Goal: Complete application form

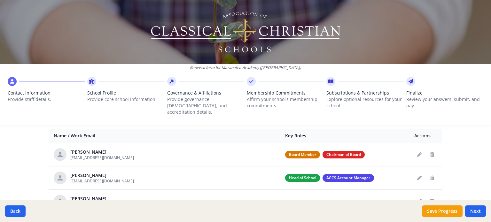
scroll to position [256, 0]
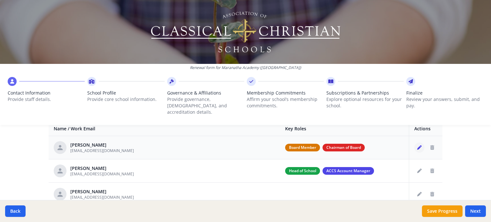
click at [414, 143] on button "Edit staff" at bounding box center [419, 148] width 10 height 10
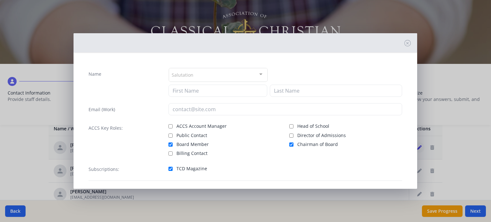
type input "[PERSON_NAME]"
type input "[EMAIL_ADDRESS][DOMAIN_NAME]"
checkbox input "true"
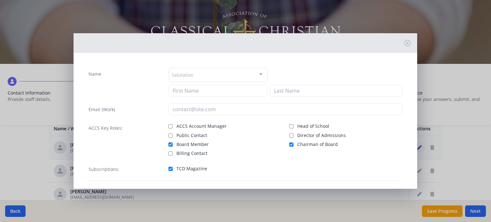
checkbox input "true"
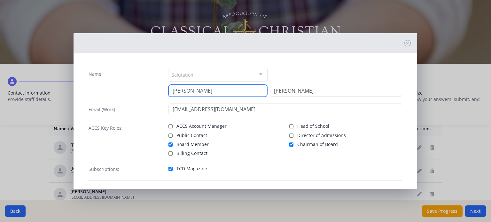
drag, startPoint x: 228, startPoint y: 86, endPoint x: 164, endPoint y: 90, distance: 64.1
click at [164, 90] on div "Name Salutation Mr. Mrs. Ms. Dr. Rev. Fr. Esq. No elements found. Consider chan…" at bounding box center [246, 82] width 314 height 29
type input "[PERSON_NAME]"
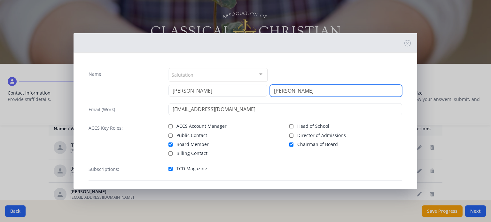
type input "[PERSON_NAME]"
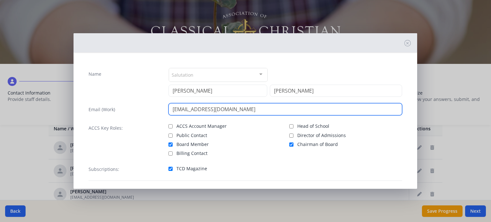
drag, startPoint x: 230, startPoint y: 106, endPoint x: 156, endPoint y: 110, distance: 74.2
click at [156, 110] on div "Email (Work) [EMAIL_ADDRESS][DOMAIN_NAME]" at bounding box center [246, 109] width 314 height 12
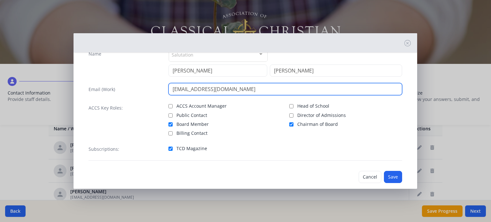
scroll to position [29, 0]
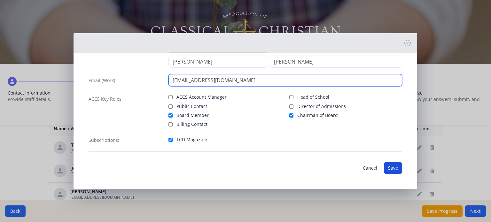
type input "[EMAIL_ADDRESS][DOMAIN_NAME]"
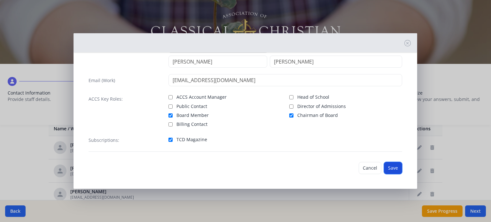
click at [393, 167] on button "Save" at bounding box center [393, 168] width 18 height 12
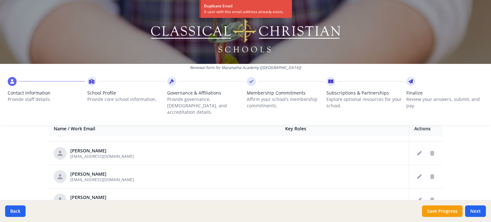
scroll to position [42, 0]
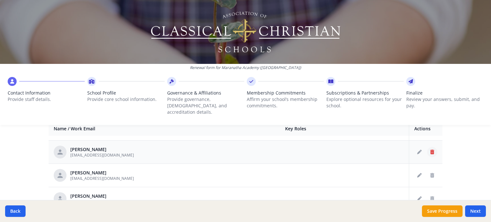
click at [430, 150] on icon "Delete staff" at bounding box center [432, 152] width 4 height 4
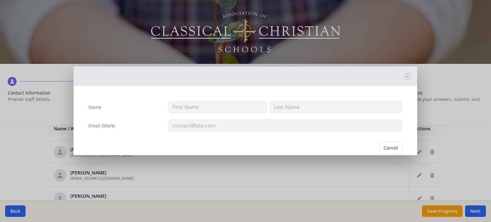
type input "Jayne"
type input "Baumgardner"
type input "jbaumgardner@maranathachristian.academy"
click at [384, 145] on button "Delete" at bounding box center [391, 148] width 22 height 12
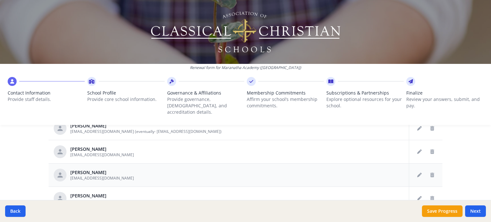
scroll to position [384, 0]
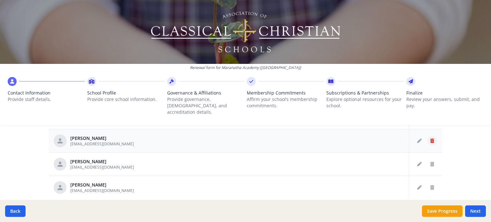
click at [430, 139] on icon "Delete staff" at bounding box center [432, 141] width 4 height 4
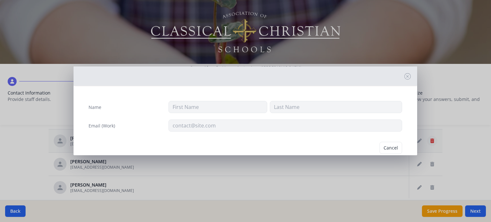
type input "Cerena"
type input "Trejos"
type input "cmackenzie@maranathachristian.academy"
click at [386, 148] on button "Delete" at bounding box center [391, 148] width 22 height 12
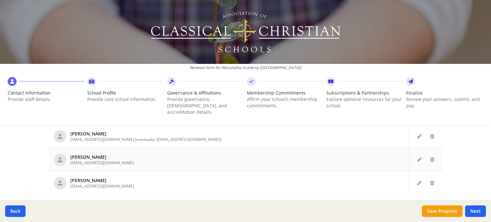
scroll to position [398, 0]
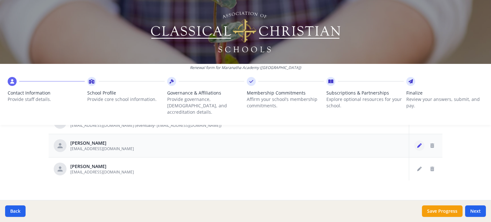
click at [417, 144] on icon "Edit staff" at bounding box center [419, 146] width 4 height 4
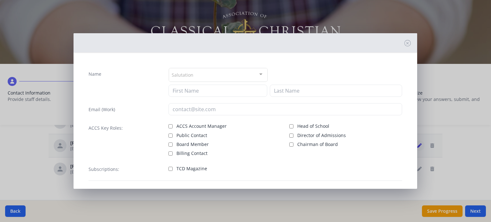
type input "Wendy"
type input "White"
type input "wwhite@maranathachristian.academy"
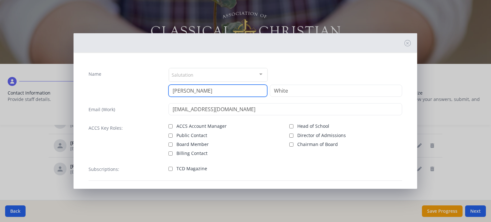
drag, startPoint x: 224, startPoint y: 92, endPoint x: 146, endPoint y: 96, distance: 78.4
click at [146, 96] on div "Name Salutation Mr. Mrs. Ms. Dr. Rev. Fr. Esq. No elements found. Consider chan…" at bounding box center [246, 82] width 314 height 29
type input "Jessica"
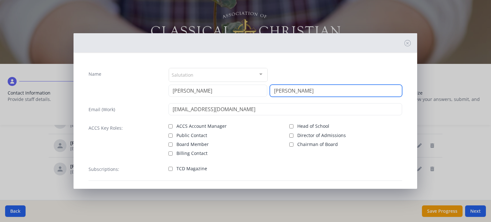
type input "Stahl"
click at [169, 169] on input "TCD Magazine" at bounding box center [170, 169] width 4 height 4
checkbox input "true"
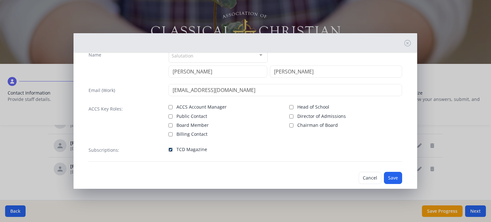
scroll to position [29, 0]
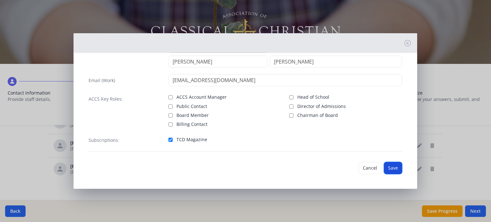
click at [385, 168] on button "Save" at bounding box center [393, 168] width 18 height 12
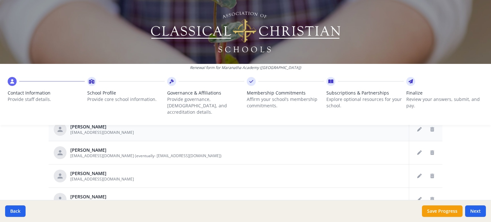
scroll to position [398, 0]
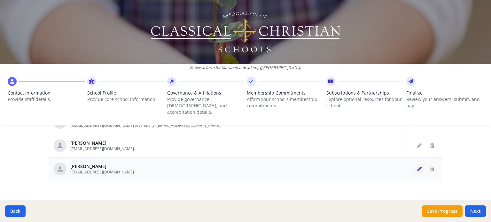
click at [419, 167] on icon "Edit staff" at bounding box center [419, 169] width 4 height 4
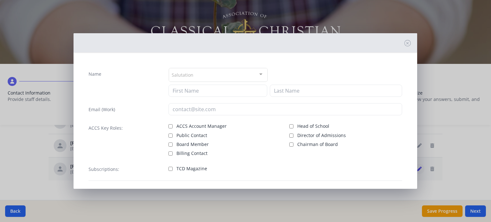
type input "Josh"
type input "Wisted"
type input "jw383b@yahoo.com"
click at [289, 144] on input "Chairman of Board" at bounding box center [291, 145] width 4 height 4
checkbox input "true"
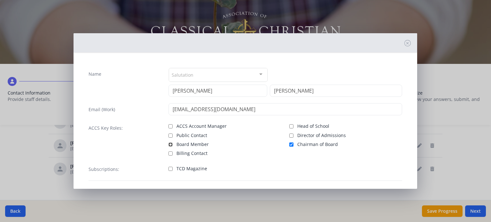
click at [168, 144] on input "Board Member" at bounding box center [170, 145] width 4 height 4
checkbox input "true"
click at [169, 169] on input "TCD Magazine" at bounding box center [170, 169] width 4 height 4
checkbox input "true"
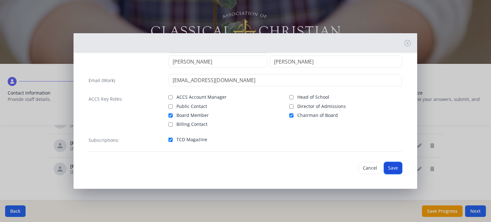
click at [387, 168] on button "Save" at bounding box center [393, 168] width 18 height 12
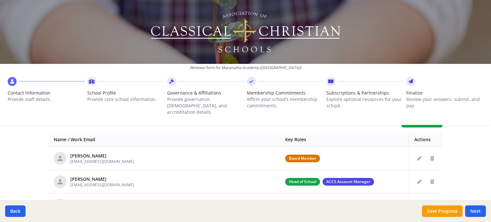
scroll to position [238, 0]
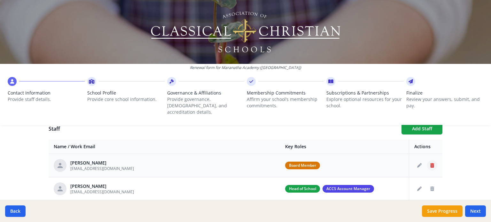
click at [427, 160] on button "Delete staff" at bounding box center [432, 165] width 10 height 10
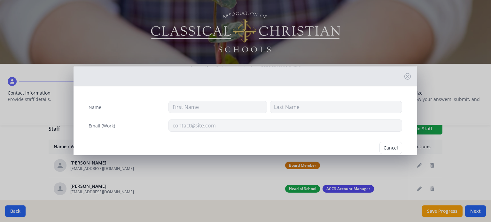
type input "Jeff"
type input "Kahler"
type input "sanderson8@yahoo.com"
click at [380, 148] on button "Delete" at bounding box center [391, 148] width 22 height 12
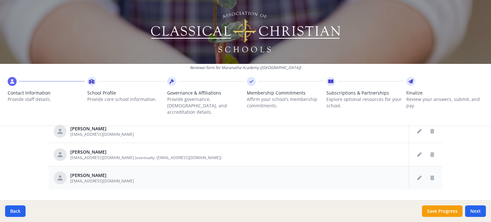
scroll to position [375, 0]
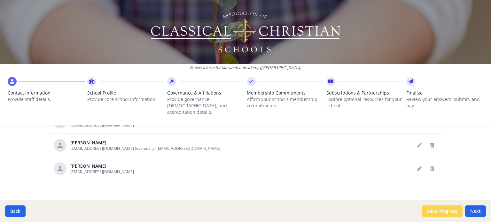
click at [448, 210] on button "Save Progress" at bounding box center [442, 212] width 41 height 12
click at [476, 214] on button "Next" at bounding box center [475, 212] width 21 height 12
type input "(715) 399-8757"
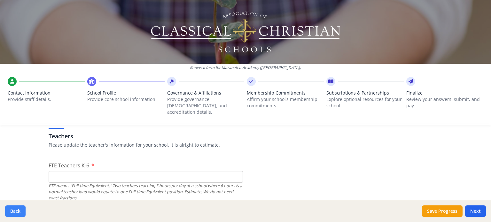
click at [17, 209] on button "Back" at bounding box center [15, 212] width 20 height 12
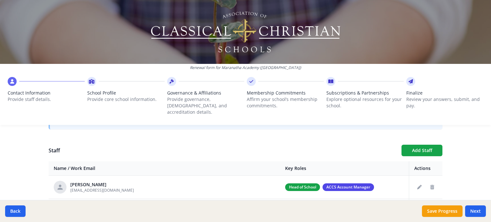
scroll to position [215, 0]
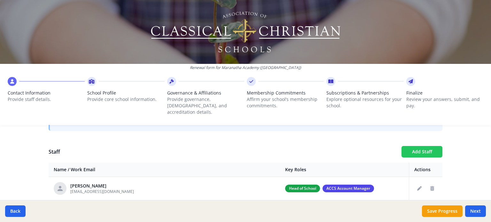
click at [422, 147] on button "Add Staff" at bounding box center [421, 152] width 41 height 12
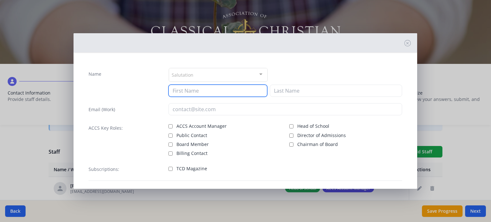
click at [242, 93] on input at bounding box center [217, 91] width 99 height 12
type input "Ciara"
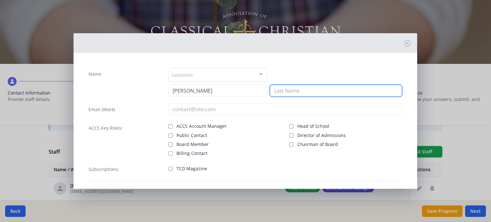
type input "G"
type input "Fleege"
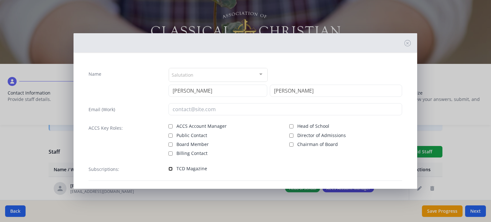
click at [170, 167] on input "TCD Magazine" at bounding box center [170, 169] width 4 height 4
checkbox input "true"
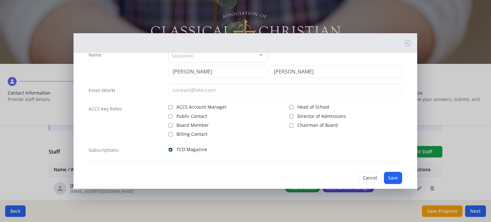
scroll to position [29, 0]
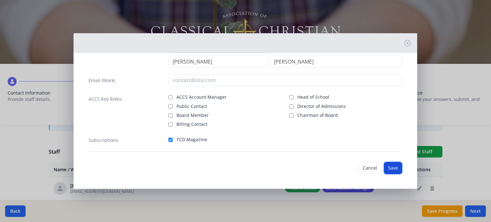
click at [387, 168] on button "Save" at bounding box center [393, 168] width 18 height 12
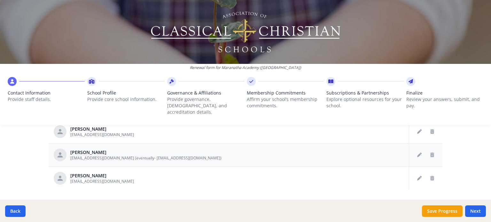
scroll to position [375, 0]
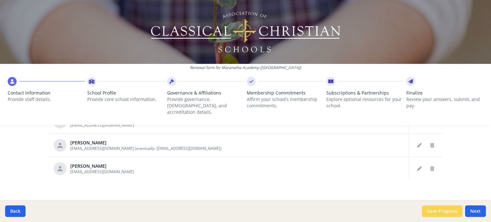
click at [443, 213] on button "Save Progress" at bounding box center [442, 212] width 41 height 12
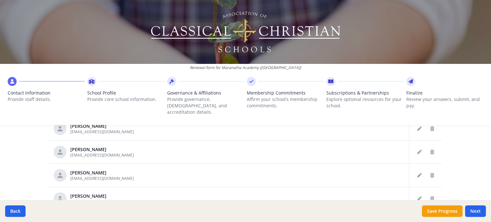
scroll to position [215, 0]
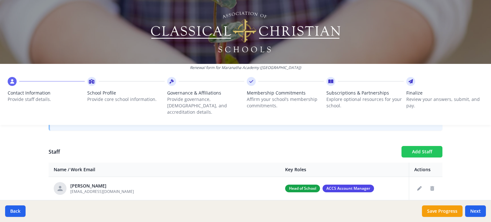
click at [414, 146] on button "Add Staff" at bounding box center [421, 152] width 41 height 12
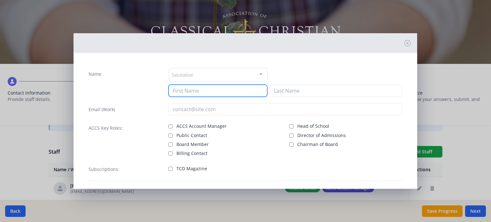
click at [231, 90] on input at bounding box center [217, 91] width 99 height 12
type input "Ciara"
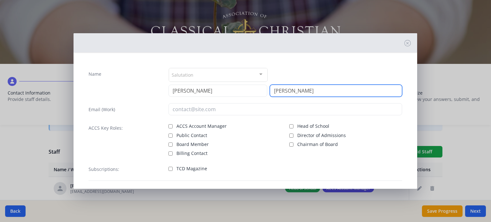
type input "Fleege"
click at [168, 170] on input "TCD Magazine" at bounding box center [170, 169] width 4 height 4
checkbox input "true"
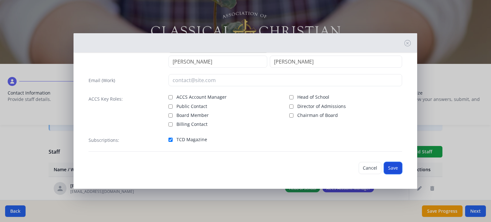
click at [388, 167] on button "Save" at bounding box center [393, 168] width 18 height 12
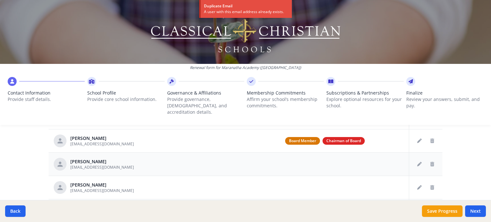
scroll to position [311, 0]
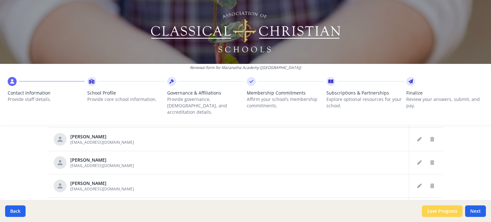
click at [447, 210] on button "Save Progress" at bounding box center [442, 212] width 41 height 12
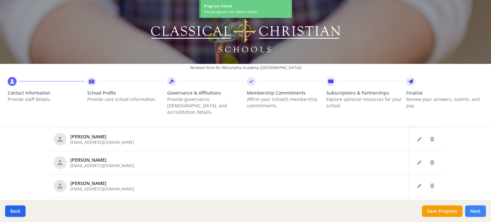
click at [471, 213] on button "Next" at bounding box center [475, 212] width 21 height 12
type input "(715) 399-8757"
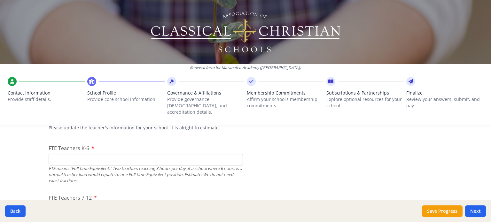
scroll to position [384, 0]
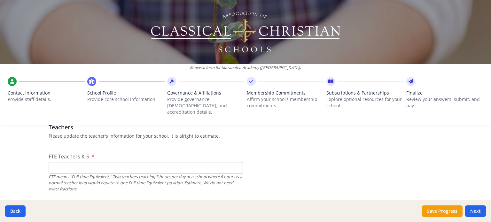
click at [186, 163] on input "FTE Teachers K-6" at bounding box center [146, 168] width 194 height 12
type input "6"
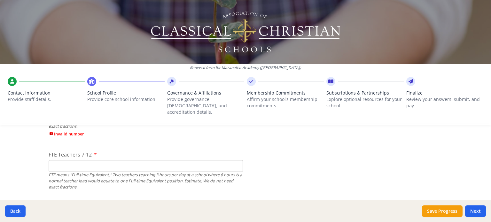
scroll to position [447, 0]
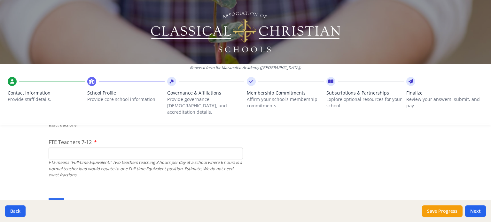
type input "3"
click at [173, 159] on div "FTE means "Full-time Equivalent." Two teachers teaching 3 hours per day at a sc…" at bounding box center [146, 168] width 194 height 19
click at [167, 151] on input "FTE Teachers 7-12" at bounding box center [146, 154] width 194 height 12
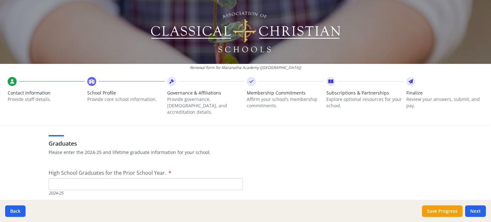
scroll to position [927, 0]
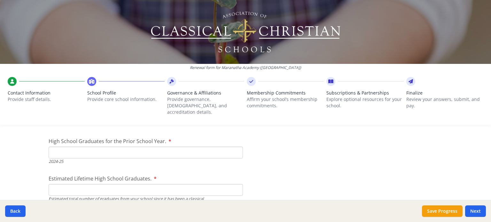
type input "2"
click at [202, 148] on input "High School Graduates for the Prior School Year." at bounding box center [146, 153] width 194 height 12
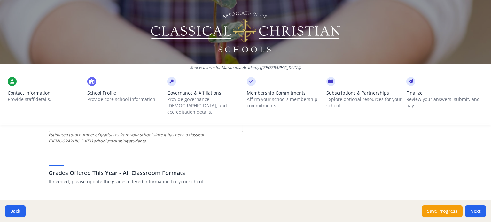
scroll to position [959, 0]
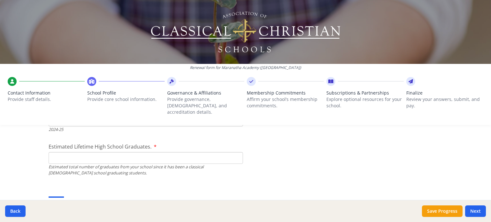
type input "0"
click at [187, 152] on input "Estimated Lifetime High School Graduates." at bounding box center [146, 158] width 194 height 12
type input "1"
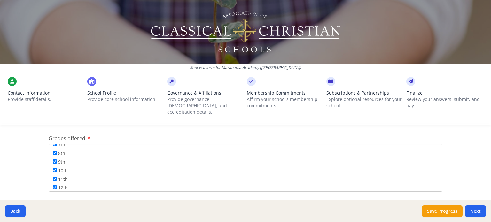
scroll to position [76, 0]
type input "20"
click at [428, 213] on button "Save Progress" at bounding box center [442, 212] width 41 height 12
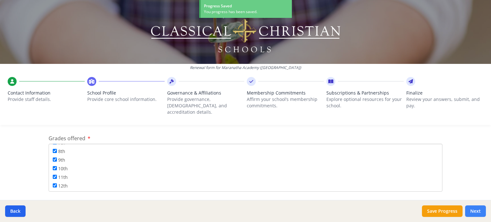
click at [477, 209] on button "Next" at bounding box center [475, 212] width 21 height 12
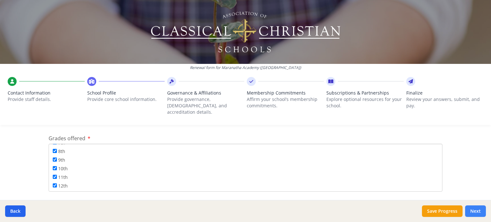
click at [475, 208] on button "Next" at bounding box center [475, 212] width 21 height 12
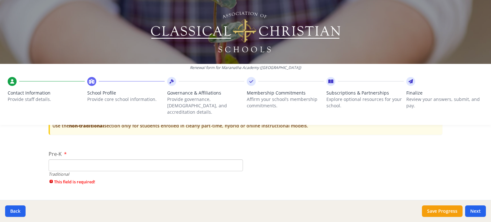
scroll to position [1310, 0]
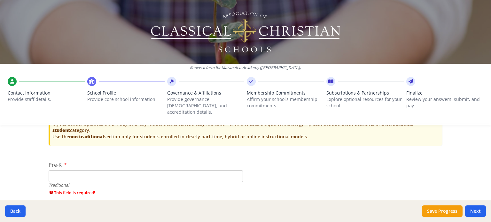
click at [227, 170] on input "Pre-K" at bounding box center [146, 176] width 194 height 12
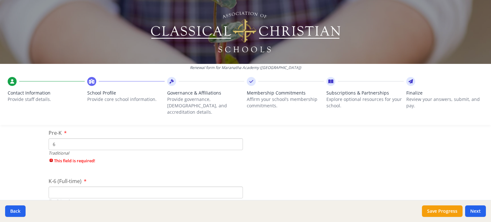
scroll to position [1374, 0]
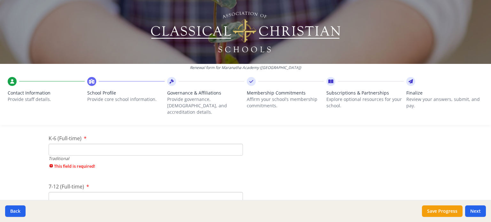
type input "6"
click at [167, 145] on input "K-6 (Full-time)" at bounding box center [146, 150] width 194 height 12
click at [152, 192] on input "7-12 (Full-time)" at bounding box center [146, 198] width 194 height 12
type input "8"
click at [127, 144] on input "K-6 (Full-time)" at bounding box center [146, 150] width 194 height 12
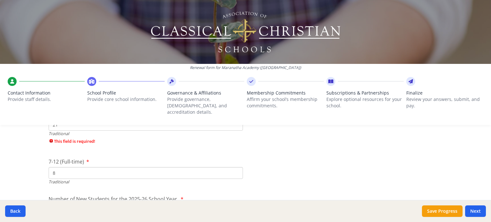
scroll to position [1438, 0]
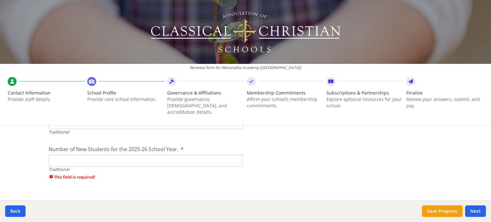
type input "21"
click at [134, 158] on input "Number of New Students for the 2025-26 School Year." at bounding box center [146, 161] width 194 height 12
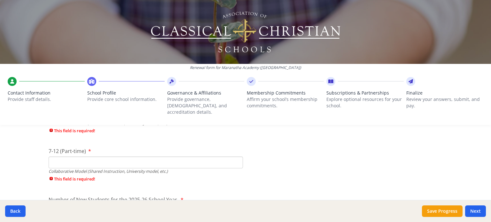
scroll to position [1502, 0]
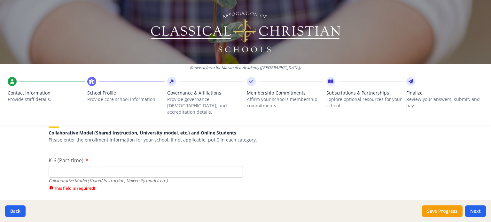
type input "35"
click at [125, 166] on input "K-6 (Part-time)" at bounding box center [146, 172] width 194 height 12
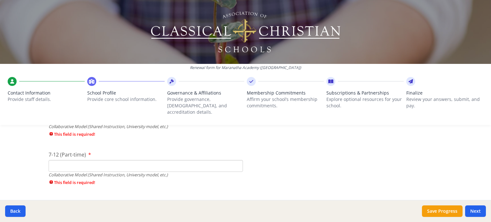
scroll to position [1566, 0]
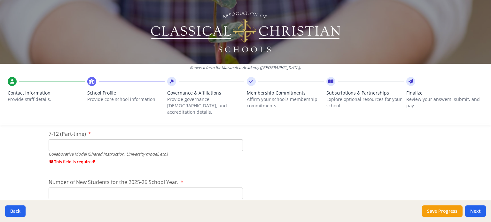
type input "0"
click at [112, 139] on input "7-12 (Part-time)" at bounding box center [146, 145] width 194 height 12
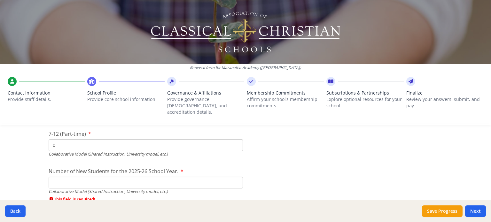
type input "0"
click at [109, 177] on input "Number of New Students for the 2025-26 School Year." at bounding box center [146, 183] width 194 height 12
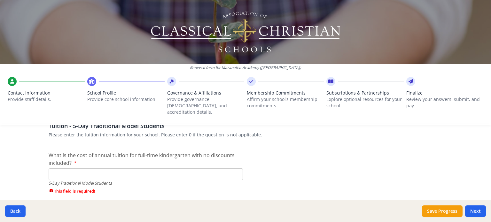
scroll to position [1662, 0]
type input "3"
click at [113, 170] on input "What is the cost of annual tuition for full-time kindergarten with no discounts…" at bounding box center [146, 176] width 194 height 12
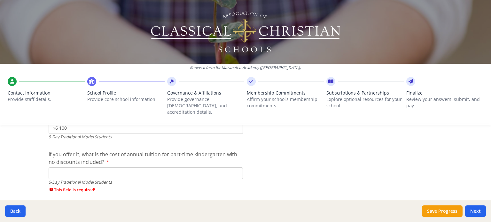
scroll to position [1726, 0]
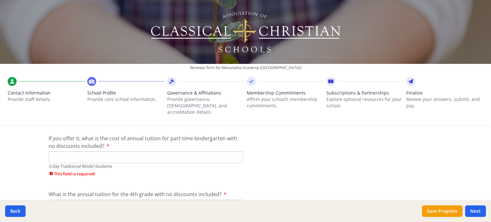
type input "$6 100"
click at [105, 152] on input "If you offer it, what is the cost of annual tuition for part-time kindergarten …" at bounding box center [146, 158] width 194 height 12
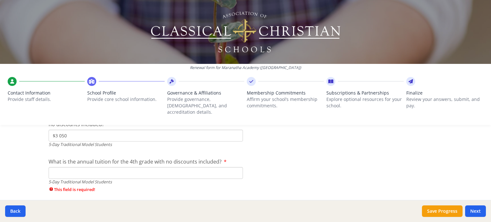
scroll to position [1758, 0]
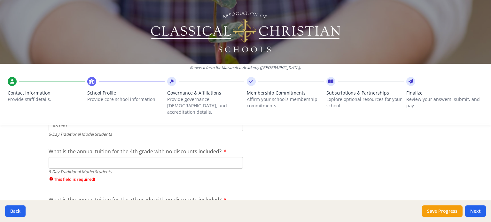
type input "$3 050"
click at [106, 157] on input "What is the annual tuition for the 4th grade with no discounts included?" at bounding box center [146, 163] width 194 height 12
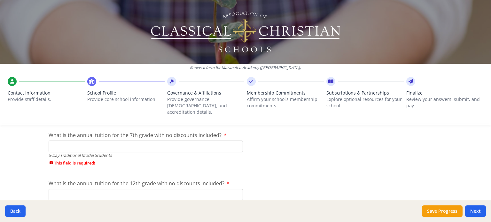
scroll to position [1822, 0]
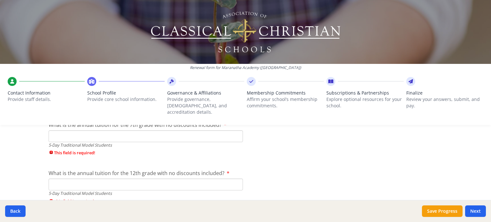
type input "$6 100"
click at [108, 132] on input "What is the annual tuition for the 7th grade with no discounts included?" at bounding box center [146, 136] width 194 height 12
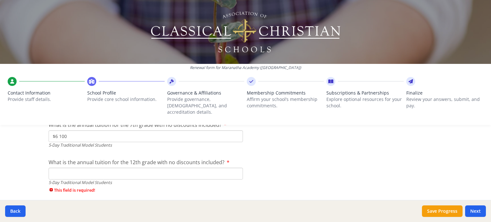
type input "$6 100"
click at [116, 168] on input "What is the annual tuition for the 12th grade with no discounts included?" at bounding box center [146, 174] width 194 height 12
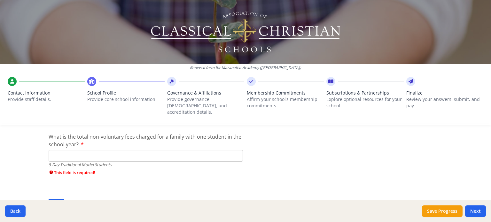
scroll to position [1886, 0]
type input "$6 100"
click at [117, 149] on input "What is the total non-voluntary fees charged for a family with one student in t…" at bounding box center [146, 155] width 194 height 12
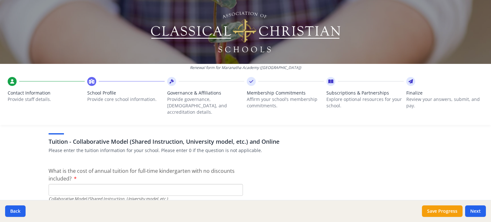
scroll to position [1950, 0]
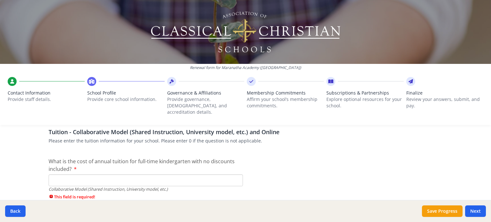
type input "$150"
click at [120, 175] on input "What is the cost of annual tuition for full-time kindergarten with no discounts…" at bounding box center [146, 181] width 194 height 12
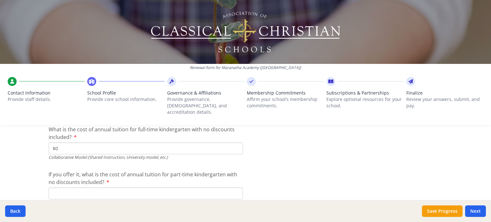
scroll to position [2014, 0]
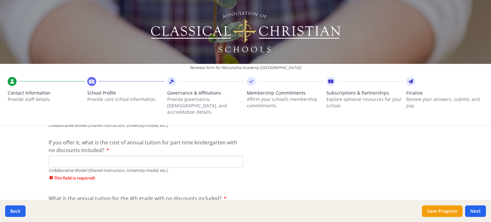
type input "$0"
click at [119, 159] on input "If you offer it, what is the cost of annual tuition for part-time kindergarten …" at bounding box center [146, 162] width 194 height 12
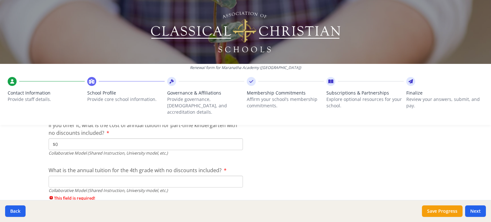
scroll to position [2078, 0]
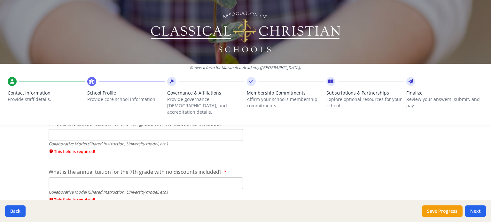
type input "$0"
click at [123, 129] on input "What is the annual tuition for the 4th grade with no discounts included?" at bounding box center [146, 135] width 194 height 12
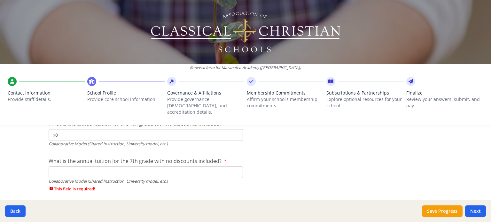
type input "$0"
click at [124, 167] on input "What is the annual tuition for the 7th grade with no discounts included?" at bounding box center [146, 173] width 194 height 12
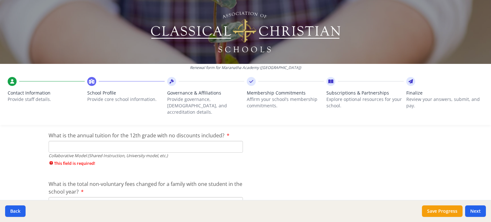
scroll to position [2142, 0]
type input "$0"
click at [117, 141] on input "What is the annual tuition for the 12th grade with no discounts included?" at bounding box center [146, 146] width 194 height 12
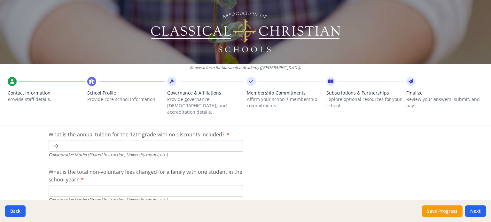
type input "$0"
click at [130, 185] on input "What is the total non-voluntary fees changed for a family with one student in t…" at bounding box center [146, 191] width 194 height 12
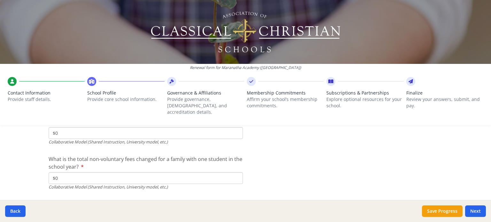
scroll to position [2165, 0]
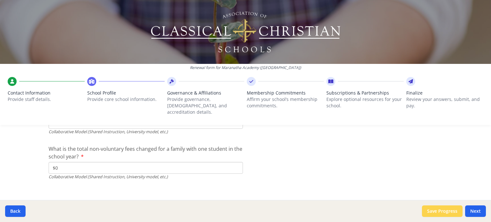
type input "$0"
click at [447, 211] on button "Save Progress" at bounding box center [442, 212] width 41 height 12
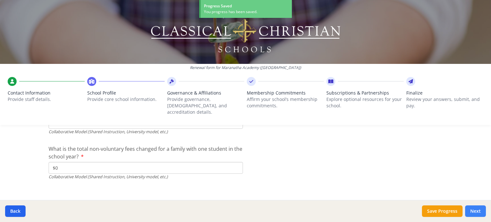
click at [472, 213] on button "Next" at bounding box center [475, 212] width 21 height 12
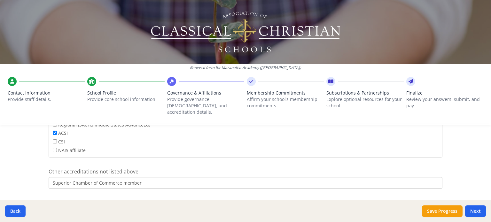
scroll to position [289, 0]
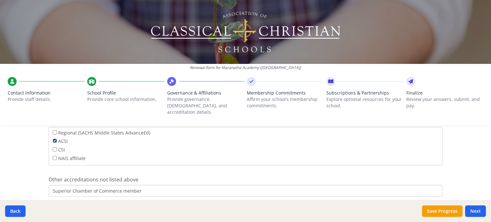
click at [53, 139] on input "ACSI" at bounding box center [55, 141] width 4 height 4
checkbox input "false"
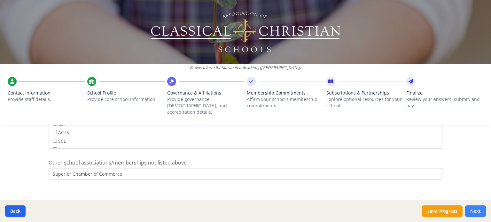
click at [469, 208] on button "Next" at bounding box center [475, 212] width 21 height 12
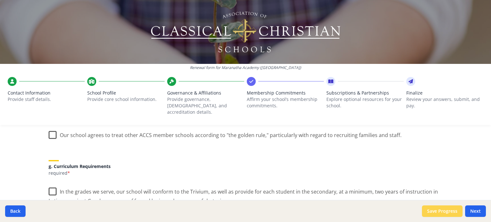
scroll to position [449, 0]
click at [12, 214] on button "Back" at bounding box center [15, 212] width 20 height 12
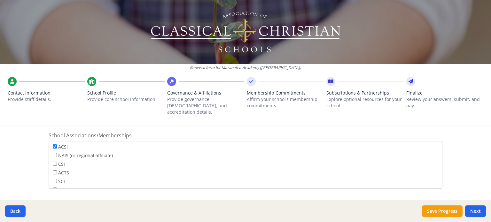
scroll to position [416, 0]
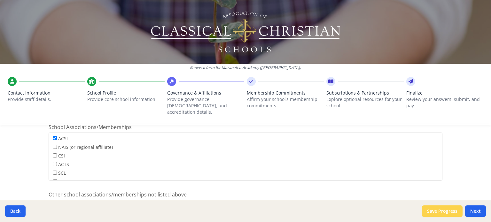
click at [451, 212] on button "Save Progress" at bounding box center [442, 212] width 41 height 12
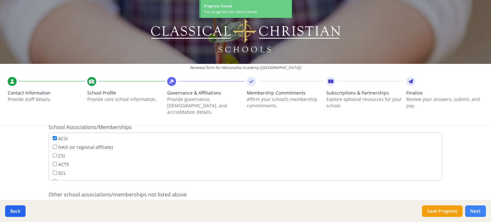
click at [472, 211] on button "Next" at bounding box center [475, 212] width 21 height 12
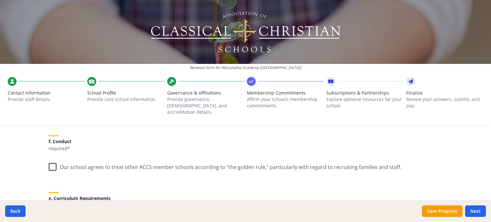
click at [51, 161] on label "Our school agrees to treat other ACCS member schools according to "the golden r…" at bounding box center [225, 166] width 353 height 14
click at [0, 0] on input "Our school agrees to treat other ACCS member schools according to "the golden r…" at bounding box center [0, 0] width 0 height 0
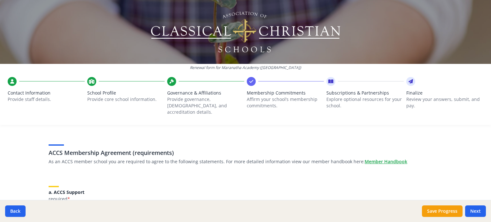
scroll to position [64, 0]
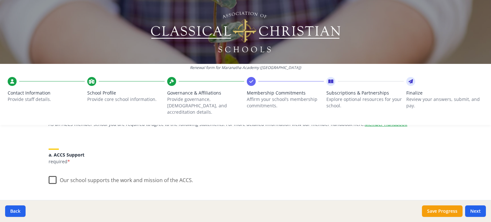
click at [52, 172] on label "Our school supports the work and mission of the ACCS." at bounding box center [121, 179] width 144 height 14
click at [0, 0] on input "Our school supports the work and mission of the ACCS." at bounding box center [0, 0] width 0 height 0
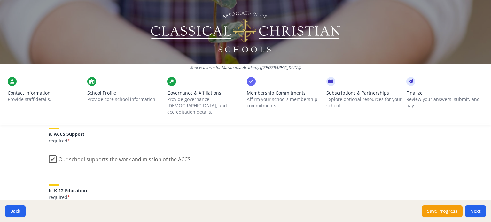
scroll to position [128, 0]
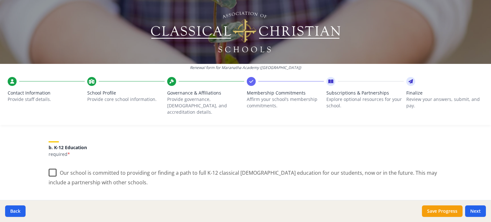
click at [50, 167] on label "Our school is committed to providing or finding a path to full K-12 classical C…" at bounding box center [246, 175] width 394 height 21
click at [0, 0] on input "Our school is committed to providing or finding a path to full K-12 classical C…" at bounding box center [0, 0] width 0 height 0
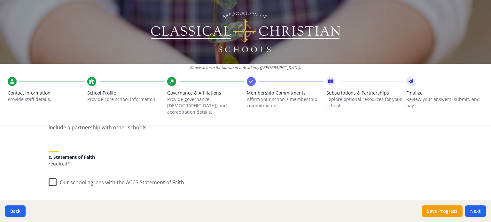
scroll to position [192, 0]
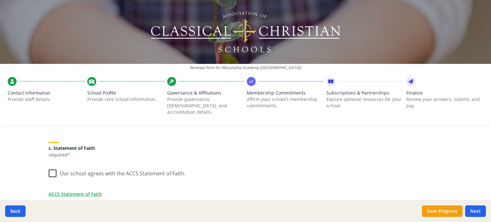
click at [52, 167] on label "Our school agrees with the ACCS Statement of Faith." at bounding box center [117, 172] width 137 height 14
click at [0, 0] on input "Our school agrees with the ACCS Statement of Faith." at bounding box center [0, 0] width 0 height 0
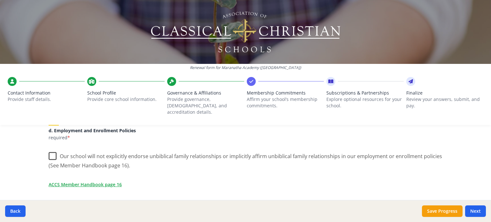
scroll to position [288, 0]
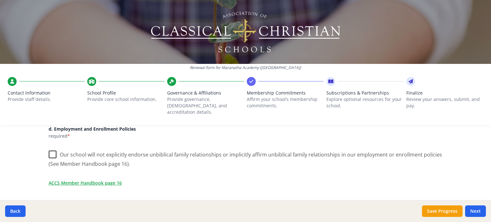
click at [49, 146] on label "Our school will not explicitly endorse unbiblical family relationships or impli…" at bounding box center [246, 156] width 394 height 21
click at [0, 0] on input "Our school will not explicitly endorse unbiblical family relationships or impli…" at bounding box center [0, 0] width 0 height 0
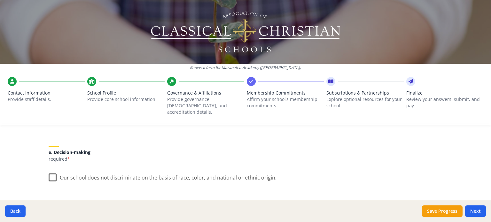
scroll to position [352, 0]
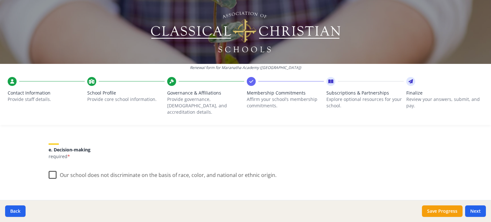
click at [54, 167] on label "Our school does not discriminate on the basis of race, color, and national or e…" at bounding box center [163, 174] width 228 height 14
click at [0, 0] on input "Our school does not discriminate on the basis of race, color, and national or e…" at bounding box center [0, 0] width 0 height 0
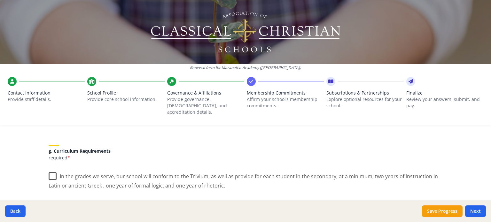
scroll to position [479, 0]
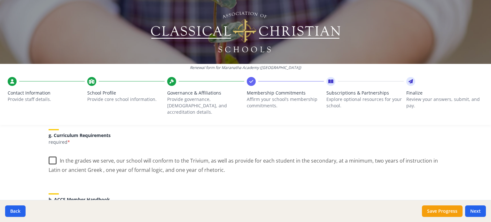
click at [50, 153] on label "In the grades we serve, our school will conform to the Trivium, as well as prov…" at bounding box center [246, 162] width 394 height 21
click at [0, 0] on input "In the grades we serve, our school will conform to the Trivium, as well as prov…" at bounding box center [0, 0] width 0 height 0
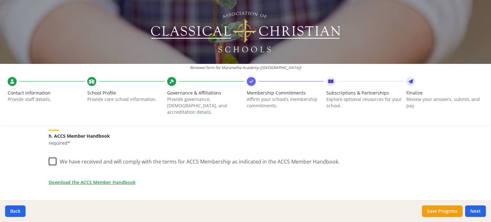
scroll to position [543, 0]
click at [51, 154] on label "We have received and will comply with the terms for ACCS Membership as indicate…" at bounding box center [194, 160] width 291 height 14
click at [0, 0] on input "We have received and will comply with the terms for ACCS Membership as indicate…" at bounding box center [0, 0] width 0 height 0
click at [428, 215] on button "Save Progress" at bounding box center [442, 212] width 41 height 12
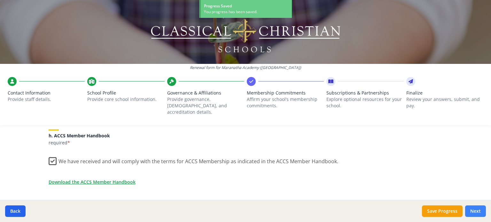
click at [478, 208] on button "Next" at bounding box center [475, 212] width 21 height 12
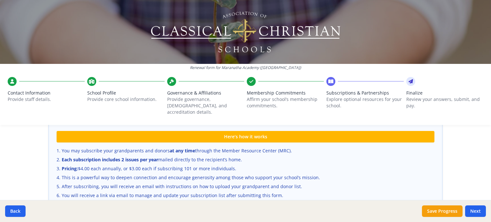
scroll to position [443, 0]
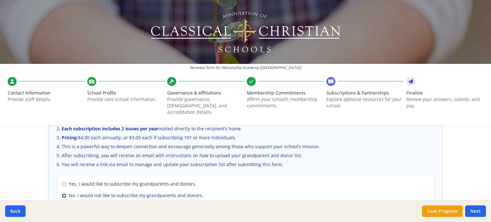
drag, startPoint x: 61, startPoint y: 188, endPoint x: 66, endPoint y: 187, distance: 4.5
click at [63, 194] on input "No. I would not like to subscribe my grandparents and donors." at bounding box center [64, 196] width 4 height 4
radio input "true"
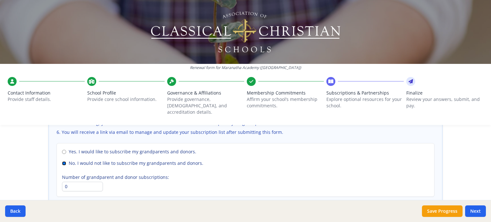
scroll to position [507, 0]
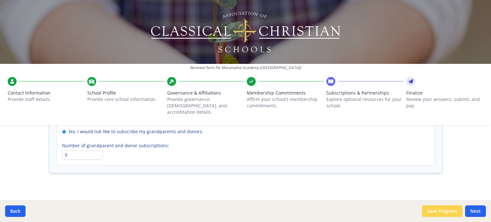
click at [450, 213] on button "Save Progress" at bounding box center [442, 212] width 41 height 12
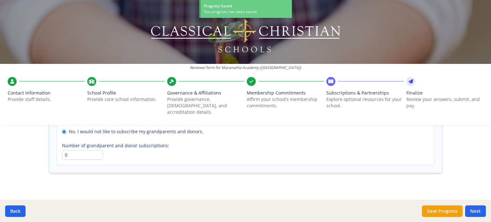
click at [477, 212] on button "Next" at bounding box center [475, 212] width 21 height 12
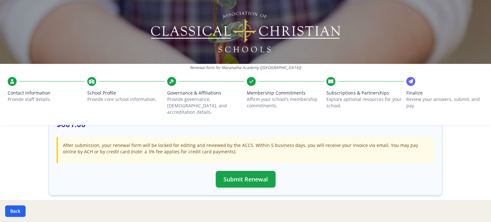
scroll to position [206, 0]
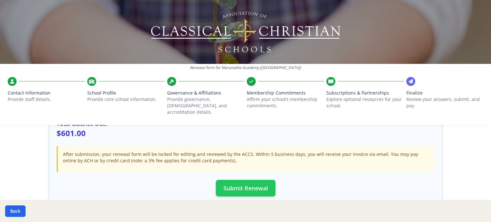
click at [241, 186] on button "Submit Renewal" at bounding box center [246, 188] width 60 height 17
